Goal: Obtain resource: Obtain resource

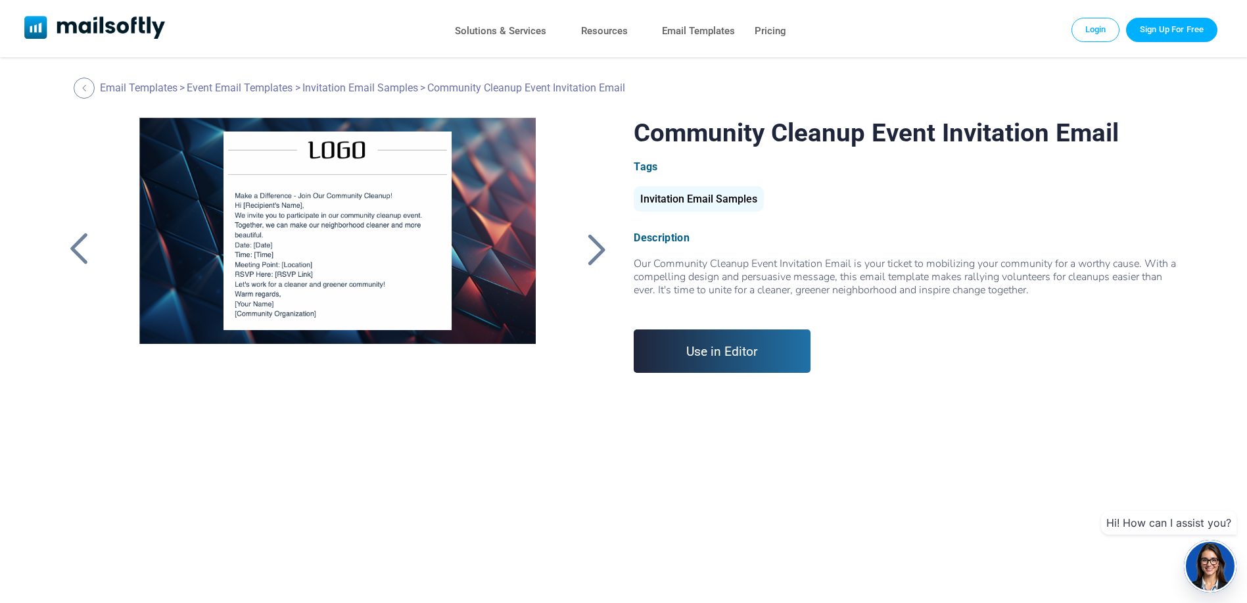
click at [591, 249] on div at bounding box center [596, 249] width 33 height 34
click at [747, 129] on h1 "Community Cleanup Event Invitation Email" at bounding box center [909, 133] width 551 height 30
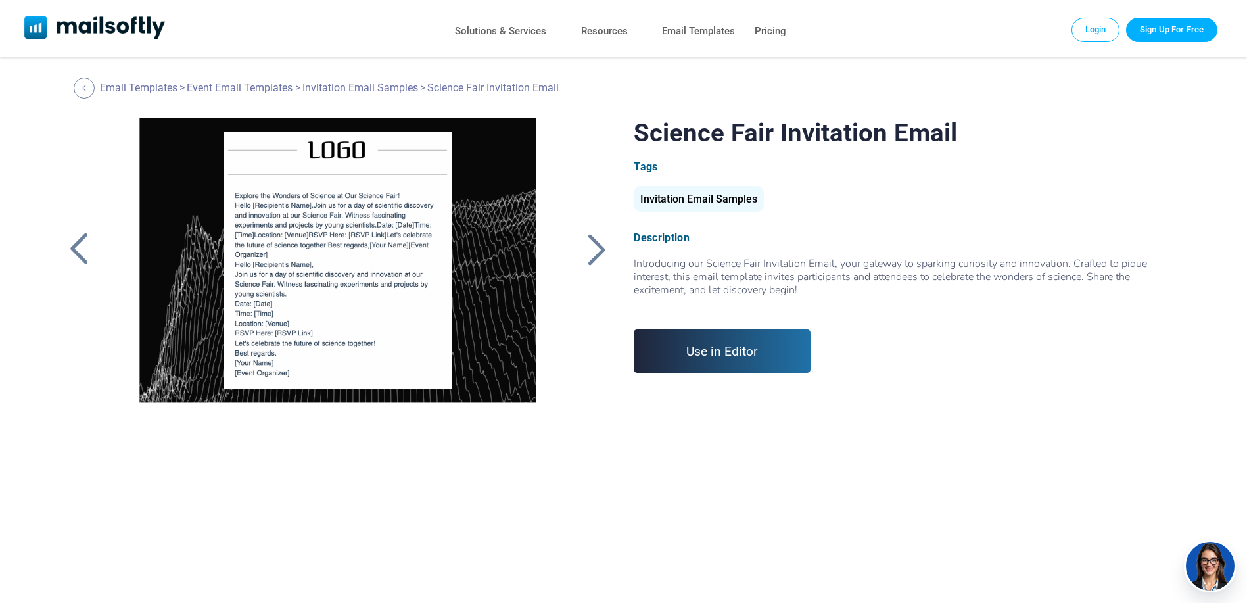
click at [87, 253] on div at bounding box center [78, 249] width 33 height 34
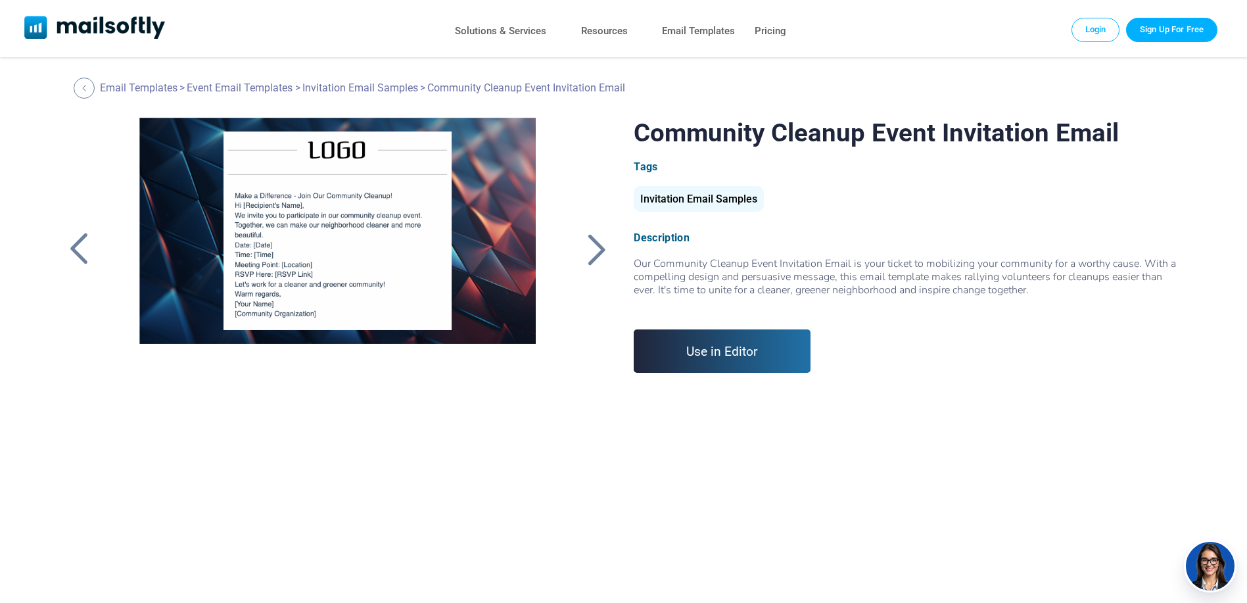
copy div "Community Cleanup Event Invitation Email"
